Goal: Task Accomplishment & Management: Manage account settings

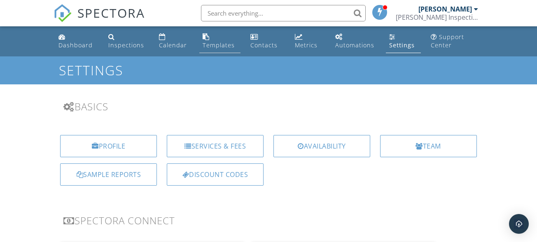
click at [216, 42] on div "Templates" at bounding box center [219, 45] width 32 height 8
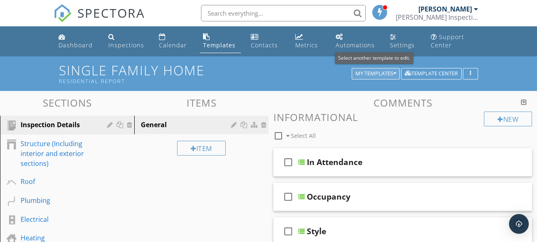
click at [391, 71] on div "My Templates" at bounding box center [375, 74] width 41 height 6
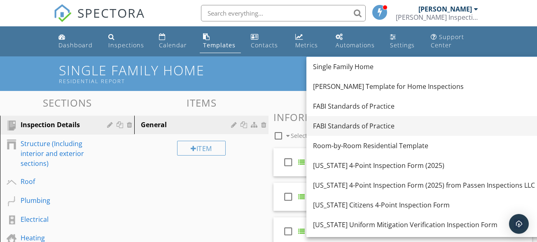
click at [352, 121] on link "FABI Standards of Practice" at bounding box center [423, 126] width 235 height 20
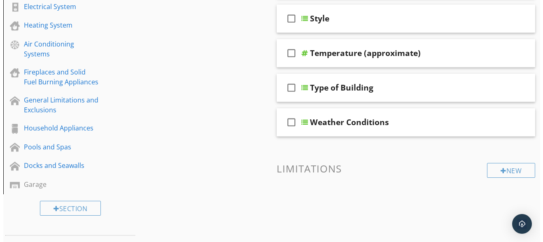
scroll to position [206, 0]
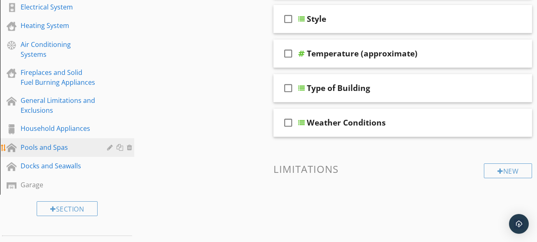
click at [119, 147] on div at bounding box center [121, 147] width 9 height 7
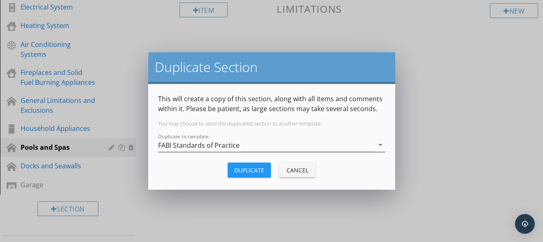
click at [197, 142] on div "FABI Standards of Practice" at bounding box center [199, 145] width 82 height 7
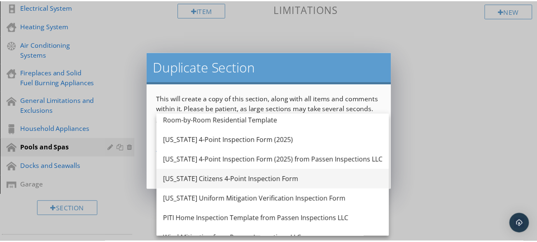
scroll to position [0, 0]
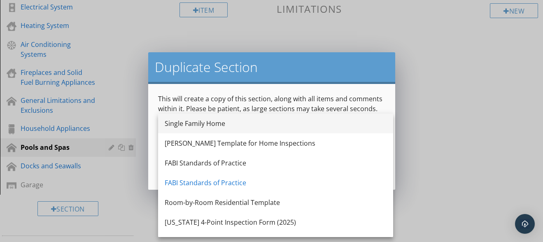
click at [203, 123] on div "Single Family Home" at bounding box center [276, 124] width 222 height 10
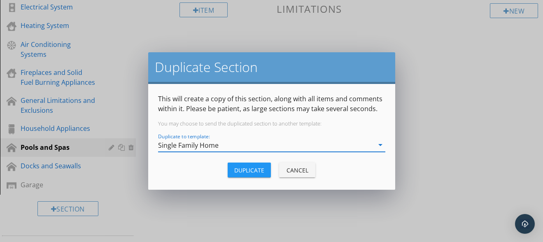
click at [252, 170] on div "Duplicate" at bounding box center [249, 170] width 30 height 9
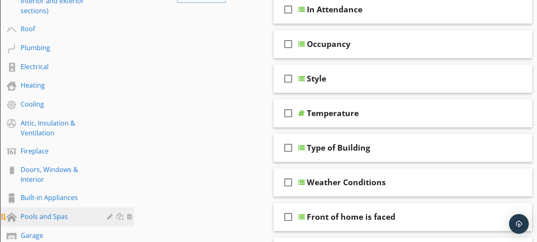
scroll to position [165, 0]
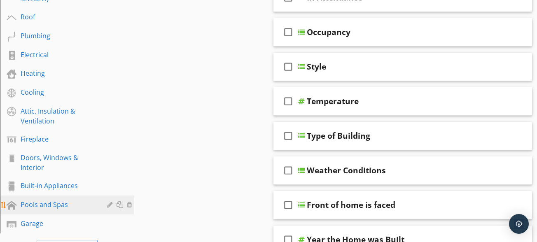
click at [37, 209] on div "Pools and Spas" at bounding box center [58, 205] width 75 height 10
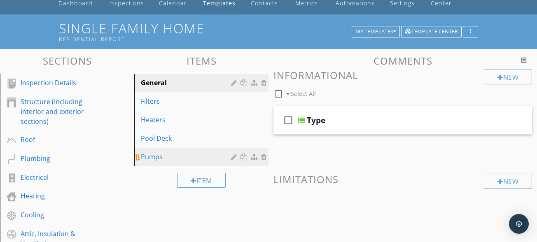
scroll to position [41, 0]
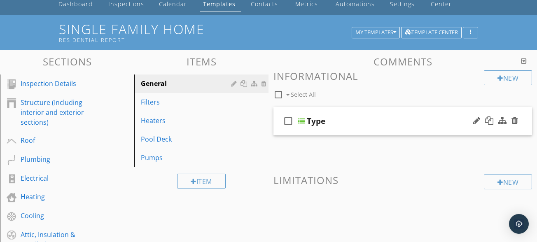
click at [364, 128] on div "check_box_outline_blank Type" at bounding box center [402, 121] width 259 height 28
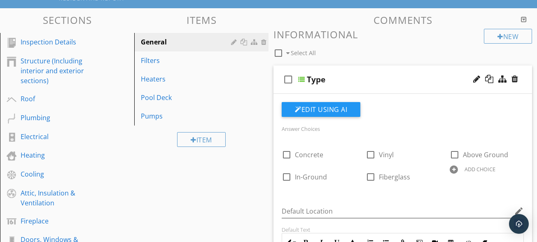
scroll to position [82, 0]
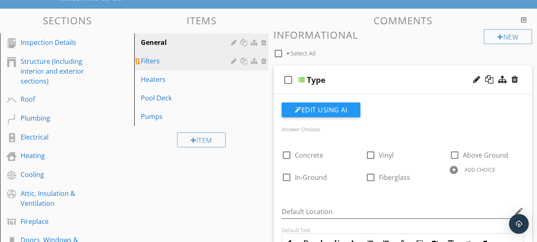
click at [157, 63] on div "Filters" at bounding box center [187, 61] width 93 height 10
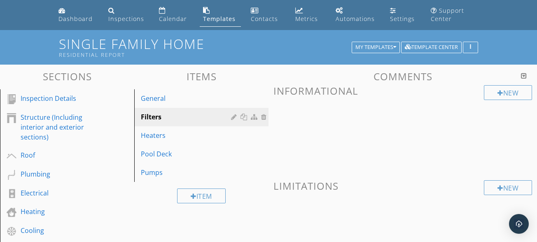
scroll to position [0, 0]
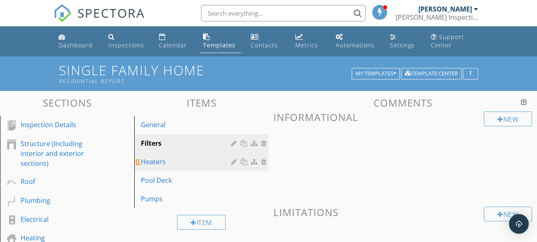
click at [162, 165] on div "Heaters" at bounding box center [187, 162] width 93 height 10
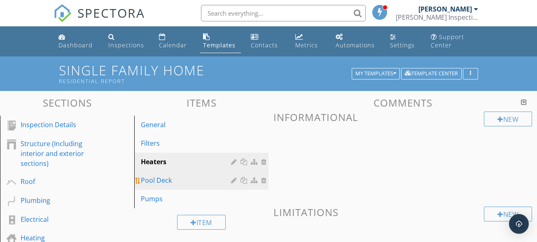
click at [173, 180] on div "Pool Deck" at bounding box center [187, 180] width 93 height 10
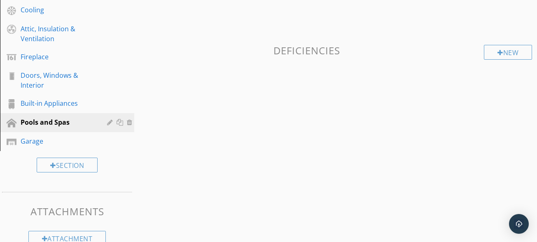
scroll to position [41, 0]
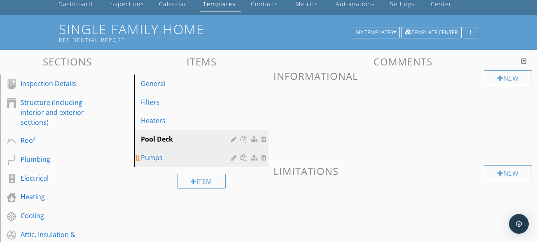
click at [158, 161] on div "Pumps" at bounding box center [187, 158] width 93 height 10
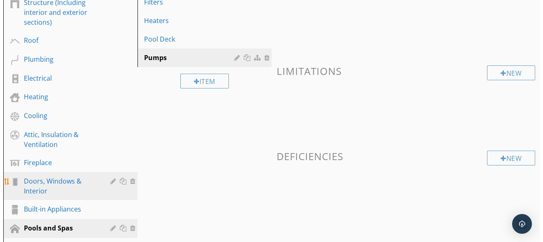
scroll to position [142, 0]
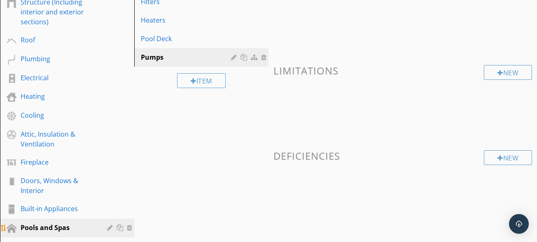
click at [48, 224] on div "Pools and Spas" at bounding box center [58, 228] width 75 height 10
click at [72, 226] on div "Pools and Spas" at bounding box center [58, 228] width 75 height 10
click at [108, 229] on div at bounding box center [111, 227] width 8 height 7
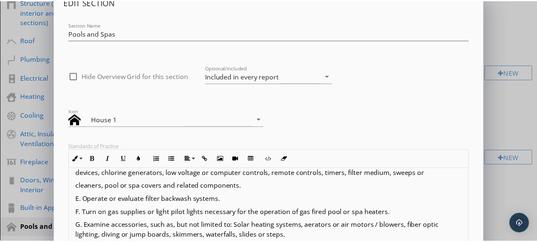
scroll to position [0, 0]
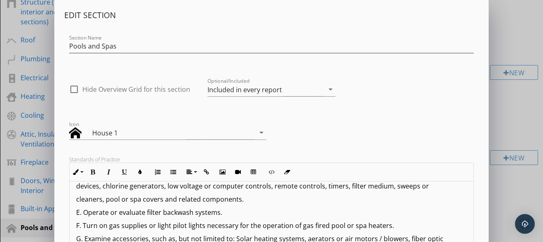
click at [503, 111] on div "Edit Section Section Name Pools and Spas check_box_outline_blank Hide Overview …" at bounding box center [271, 218] width 543 height 436
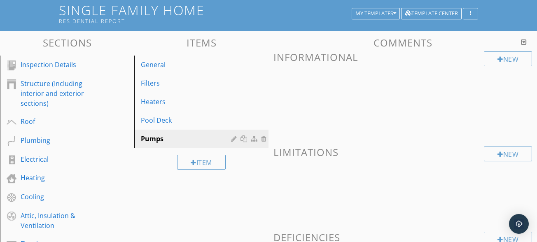
scroll to position [59, 0]
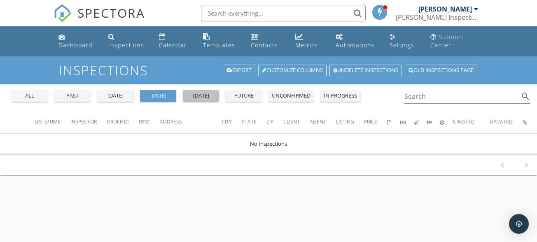
click at [193, 97] on div "[DATE]" at bounding box center [201, 96] width 30 height 8
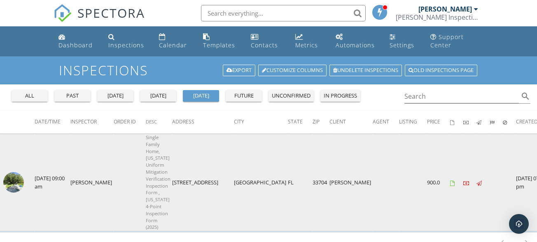
click at [15, 188] on img at bounding box center [13, 182] width 21 height 21
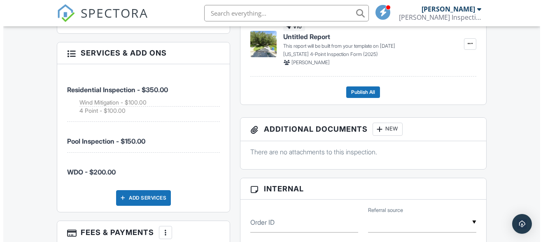
scroll to position [371, 0]
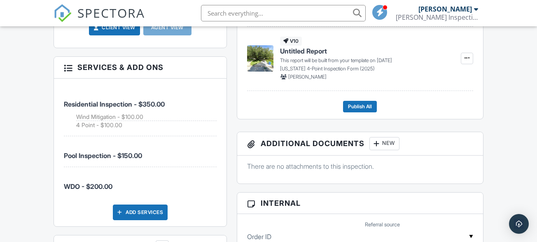
click at [384, 142] on div "New" at bounding box center [384, 143] width 30 height 13
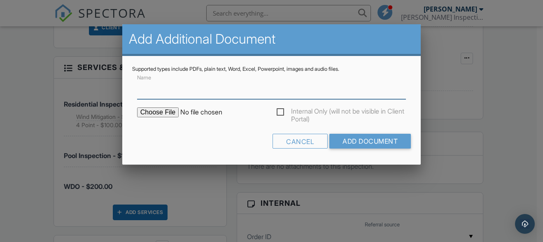
type input "C:\fakepath\Buy-Back Program Legal Terms - InterNACHI®.pdf"
click at [165, 89] on input "Name" at bounding box center [271, 89] width 269 height 20
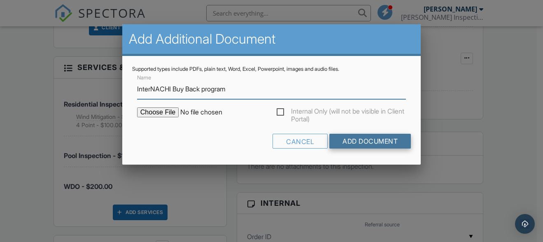
type input "InterNACHI Buy Back program"
click at [359, 143] on input "Add Document" at bounding box center [370, 141] width 82 height 15
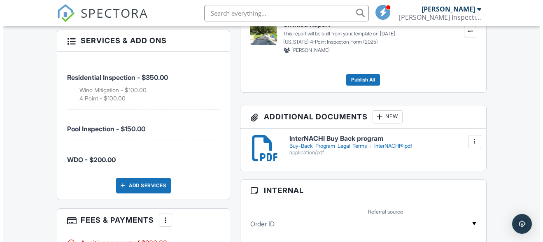
scroll to position [412, 0]
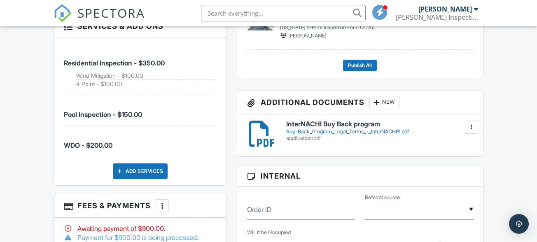
click at [383, 102] on div "New" at bounding box center [384, 102] width 30 height 13
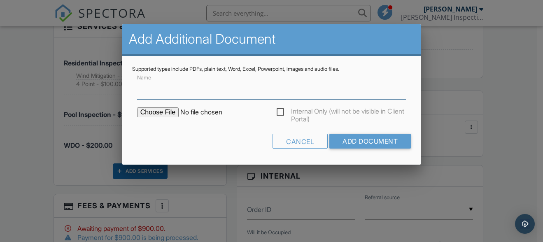
type input "C:\fakepath\90 Day Warranty Custom Pro.pdf"
click at [166, 94] on input "Name" at bounding box center [271, 89] width 269 height 20
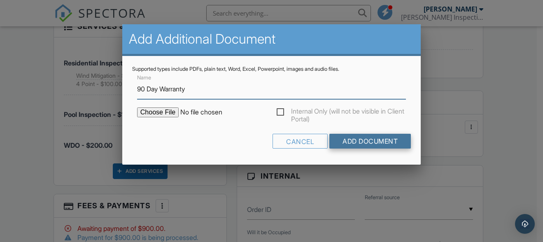
type input "90 Day Warranty"
click at [368, 144] on input "Add Document" at bounding box center [370, 141] width 82 height 15
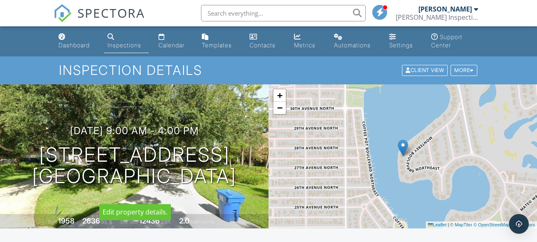
click at [0, 0] on div at bounding box center [0, 0] width 0 height 0
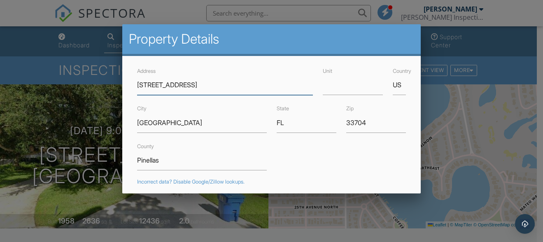
click at [190, 86] on input "[STREET_ADDRESS]" at bounding box center [225, 85] width 176 height 20
click at [81, 82] on div at bounding box center [271, 110] width 543 height 303
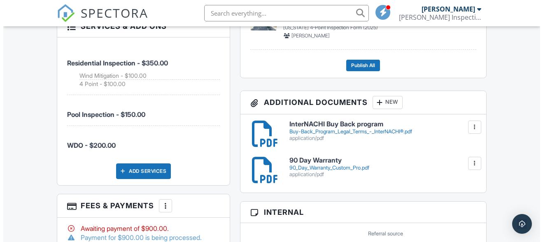
scroll to position [453, 0]
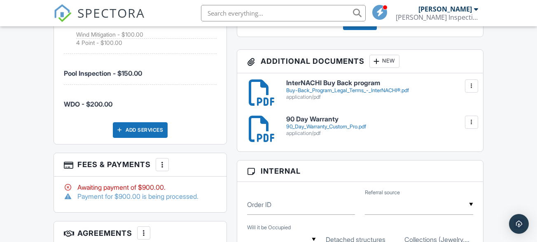
click at [384, 60] on div "New" at bounding box center [384, 61] width 30 height 13
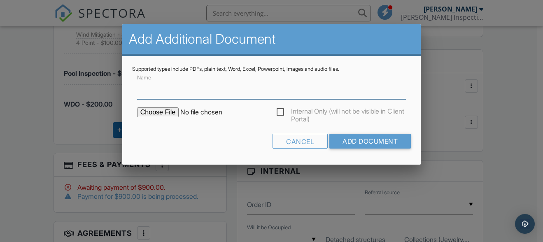
type input "C:\fakepath\permits.pdf"
click at [153, 97] on input "Name" at bounding box center [271, 89] width 269 height 20
type input "p"
drag, startPoint x: 186, startPoint y: 91, endPoint x: 126, endPoint y: 89, distance: 59.3
click at [126, 89] on div "Supported types include PDFs, plain text, Word, Excel, Powerpoint, images and a…" at bounding box center [271, 110] width 298 height 109
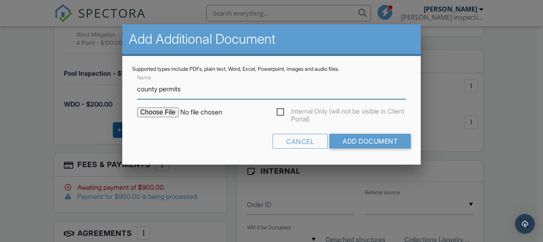
type input "county permits"
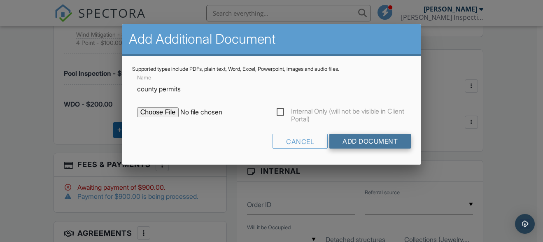
click at [369, 140] on input "Add Document" at bounding box center [370, 141] width 82 height 15
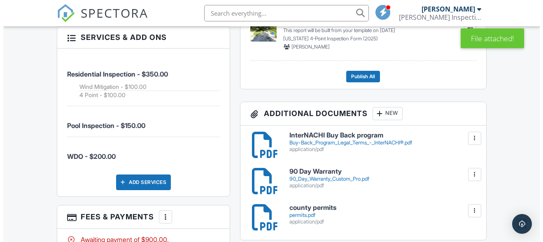
scroll to position [453, 0]
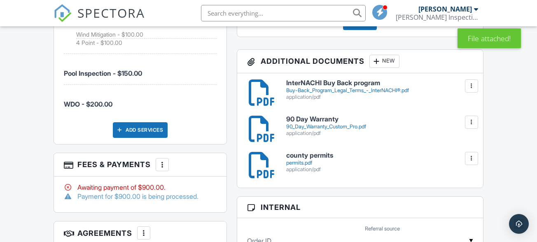
click at [389, 61] on div "New" at bounding box center [384, 61] width 30 height 13
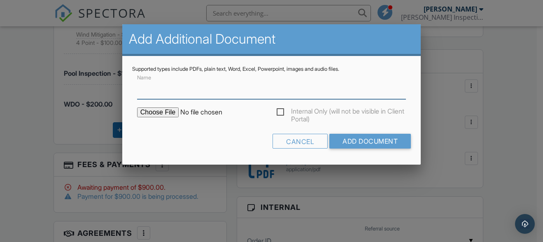
type input "C:\fakepath\permits 2.pdf"
click at [159, 92] on input "Name" at bounding box center [271, 89] width 269 height 20
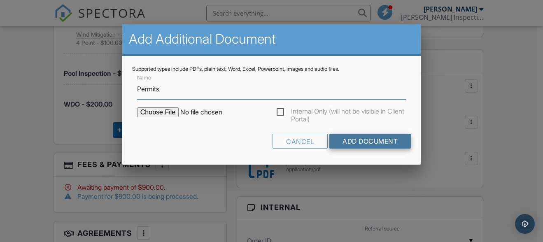
type input "Permits"
click at [368, 142] on input "Add Document" at bounding box center [370, 141] width 82 height 15
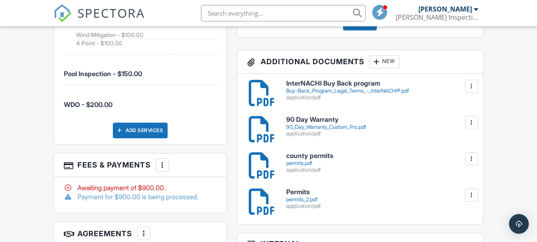
scroll to position [453, 0]
click at [300, 156] on h6 "county permits" at bounding box center [379, 155] width 186 height 7
click at [259, 204] on div at bounding box center [262, 201] width 26 height 26
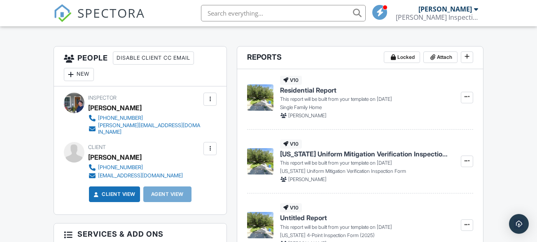
scroll to position [206, 0]
